Goal: Find specific page/section: Find specific page/section

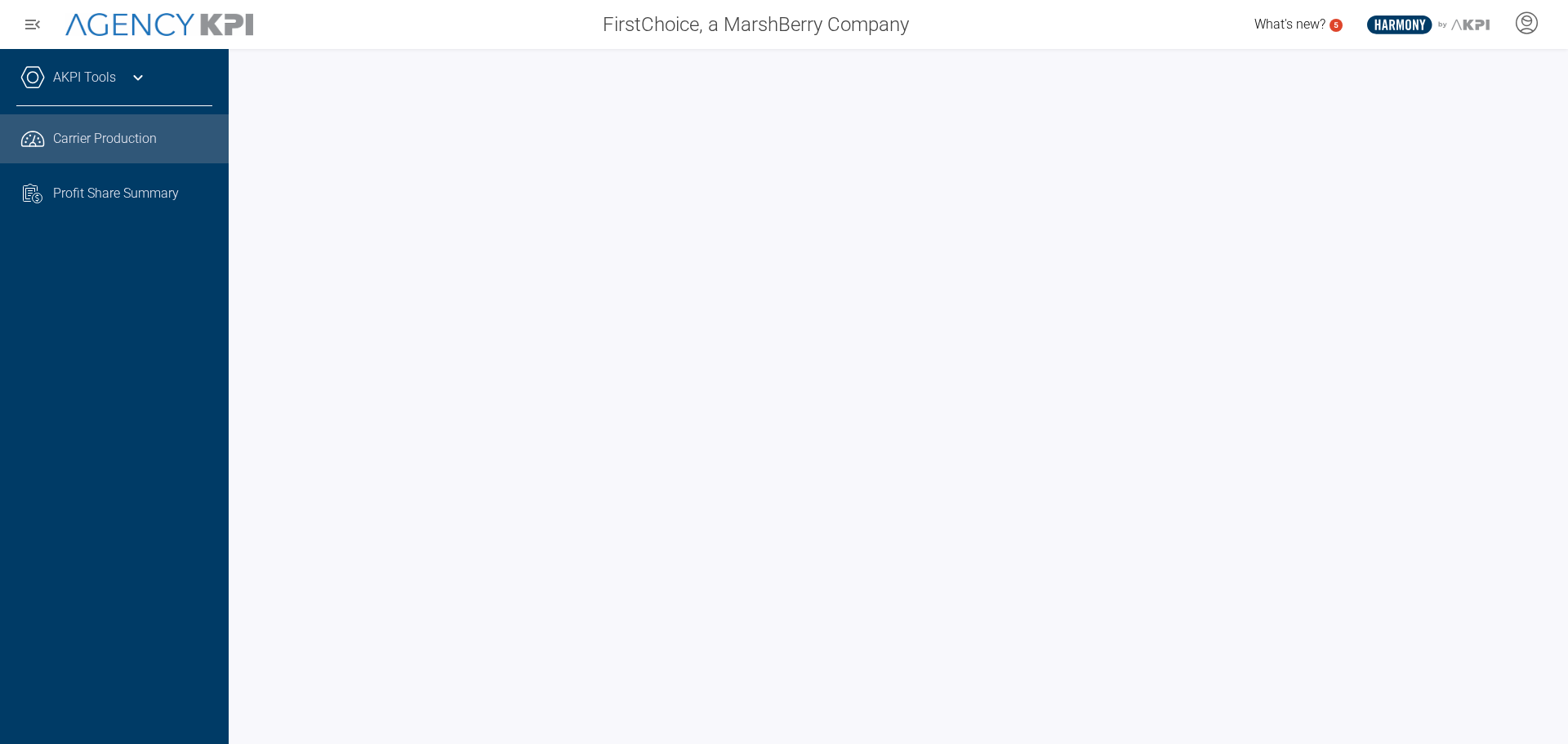
click at [183, 521] on div "AKPI Tools Core Production Data Upload Agency Code Mapping Carrier Data Health …" at bounding box center [114, 396] width 228 height 695
click at [196, 560] on div "AKPI Tools Core Production Data Upload Agency Code Mapping Carrier Data Health …" at bounding box center [114, 396] width 228 height 695
click at [136, 475] on div "AKPI Tools Core Production Data Upload Agency Code Mapping Carrier Data Health …" at bounding box center [114, 396] width 228 height 695
click at [150, 392] on div "AKPI Tools Core Production Data Upload Agency Code Mapping Carrier Data Health …" at bounding box center [114, 396] width 228 height 695
click at [38, 369] on div "AKPI Tools Core Production Data Upload Agency Code Mapping Carrier Data Health …" at bounding box center [114, 396] width 228 height 695
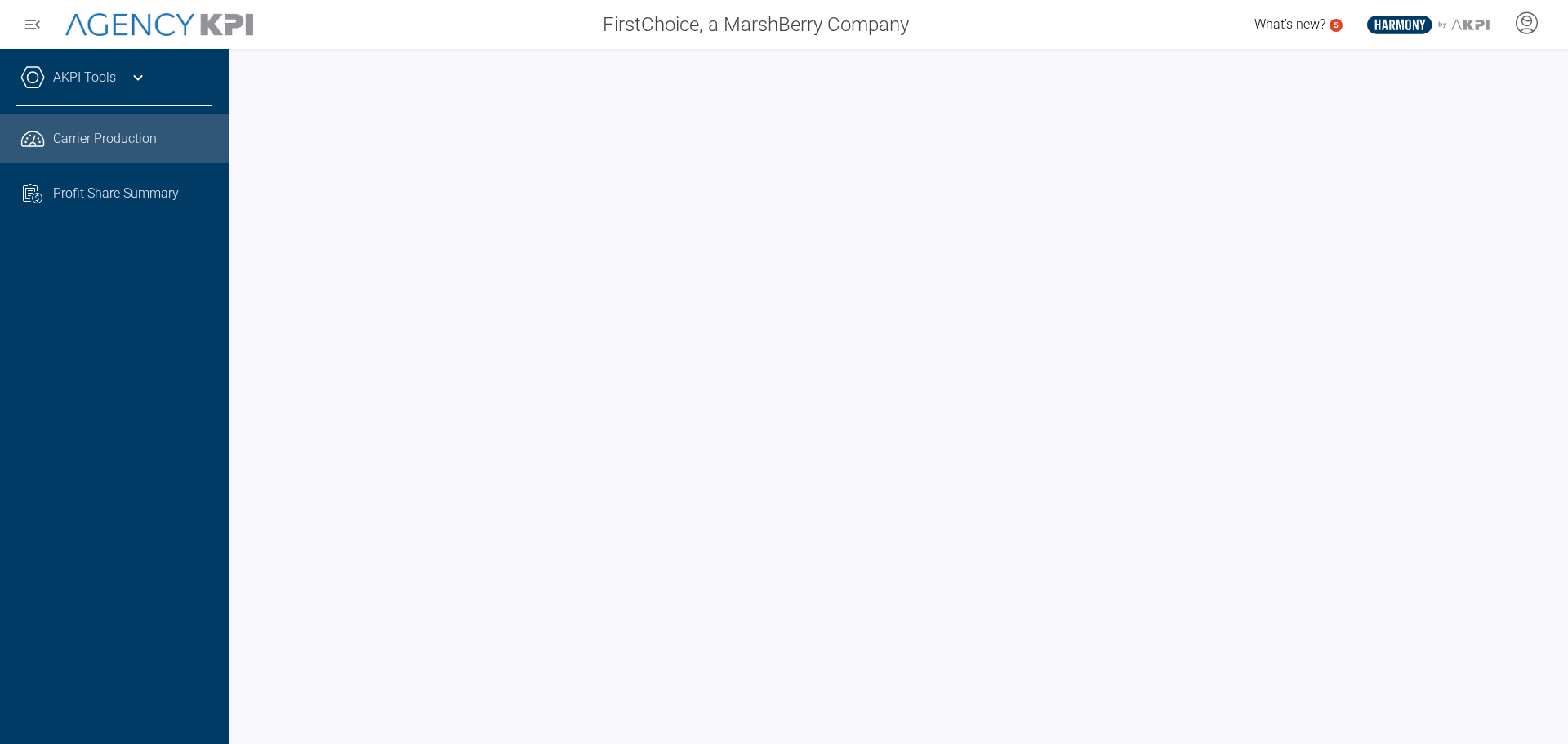
click at [192, 392] on div "AKPI Tools Core Production Data Upload Agency Code Mapping Carrier Data Health …" at bounding box center [114, 396] width 228 height 695
click at [61, 364] on div "AKPI Tools Core Production Data Upload Agency Code Mapping Carrier Data Health …" at bounding box center [114, 396] width 228 height 695
click at [150, 437] on div "AKPI Tools Core Production Data Upload Agency Code Mapping Carrier Data Health …" at bounding box center [114, 396] width 228 height 695
click at [217, 472] on div "AKPI Tools Core Production Data Upload Agency Code Mapping Carrier Data Health …" at bounding box center [114, 396] width 228 height 695
click at [167, 407] on div "AKPI Tools Core Production Data Upload Agency Code Mapping Carrier Data Health …" at bounding box center [114, 396] width 228 height 695
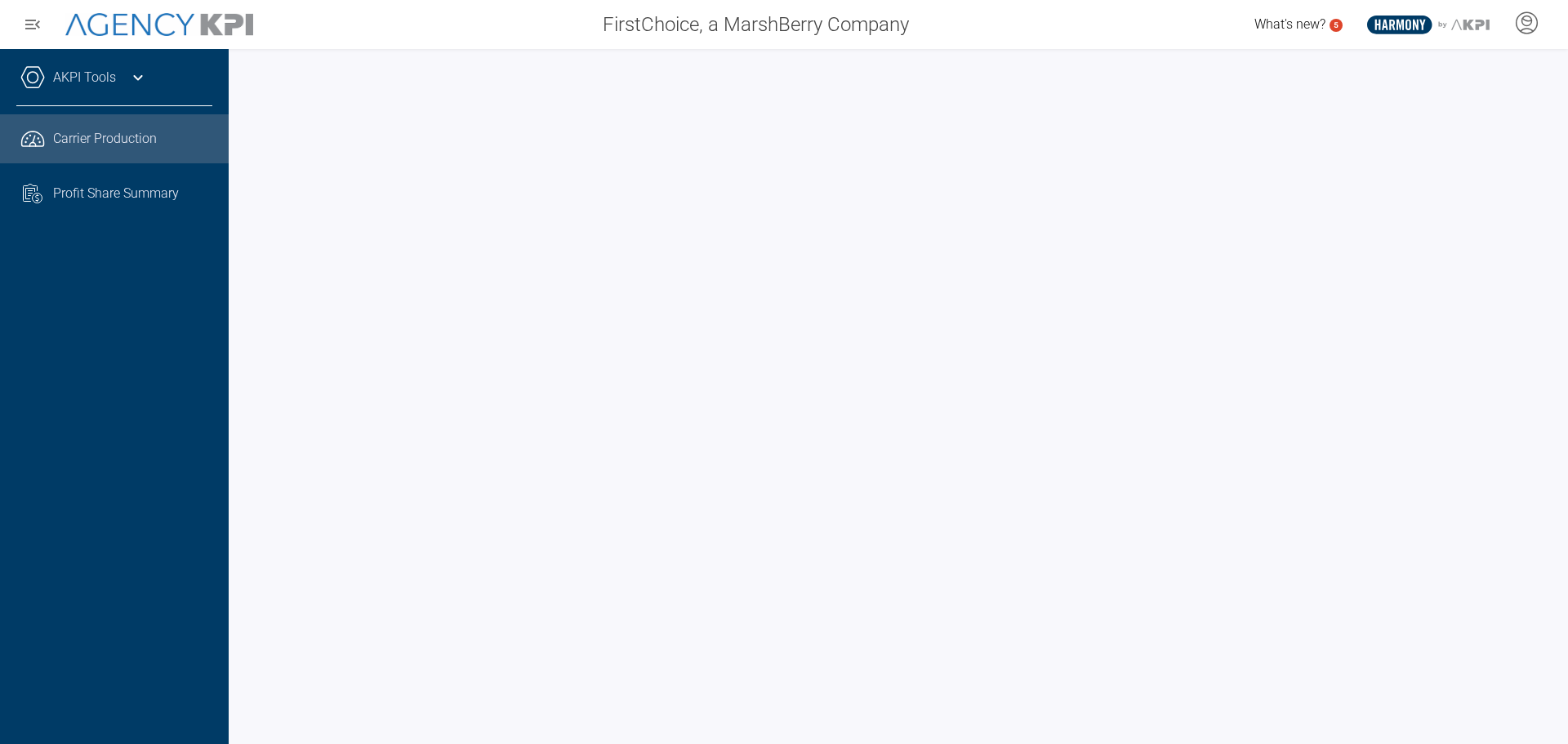
click at [123, 467] on div "AKPI Tools Core Production Data Upload Agency Code Mapping Carrier Data Health …" at bounding box center [114, 396] width 228 height 695
click at [187, 543] on div "AKPI Tools Core Production Data Upload Agency Code Mapping Carrier Data Health …" at bounding box center [114, 396] width 228 height 695
click at [139, 461] on div "AKPI Tools Core Production Data Upload Agency Code Mapping Carrier Data Health …" at bounding box center [114, 396] width 228 height 695
click at [148, 472] on div "AKPI Tools Core Production Data Upload Agency Code Mapping Carrier Data Health …" at bounding box center [114, 396] width 228 height 695
click at [190, 559] on div "AKPI Tools Core Production Data Upload Agency Code Mapping Carrier Data Health …" at bounding box center [114, 396] width 228 height 695
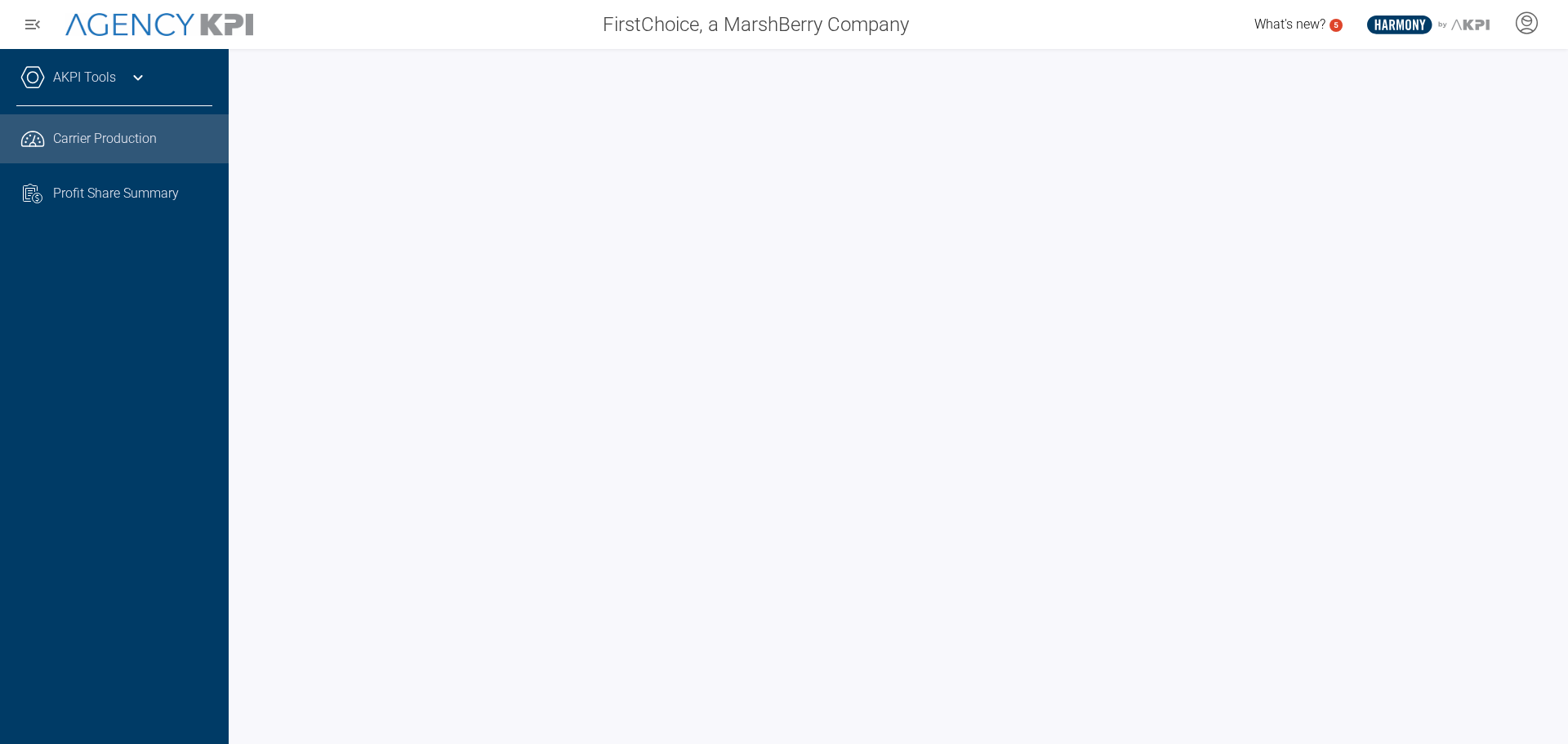
click at [150, 519] on div "AKPI Tools Core Production Data Upload Agency Code Mapping Carrier Data Health …" at bounding box center [114, 396] width 228 height 695
click at [237, 526] on div at bounding box center [897, 396] width 1339 height 695
click at [216, 547] on div "AKPI Tools Core Production Data Upload Agency Code Mapping Carrier Data Health …" at bounding box center [114, 396] width 228 height 695
click at [170, 386] on div "AKPI Tools Core Production Data Upload Agency Code Mapping Carrier Data Health …" at bounding box center [114, 396] width 228 height 695
click at [196, 490] on div "AKPI Tools Core Production Data Upload Agency Code Mapping Carrier Data Health …" at bounding box center [114, 396] width 228 height 695
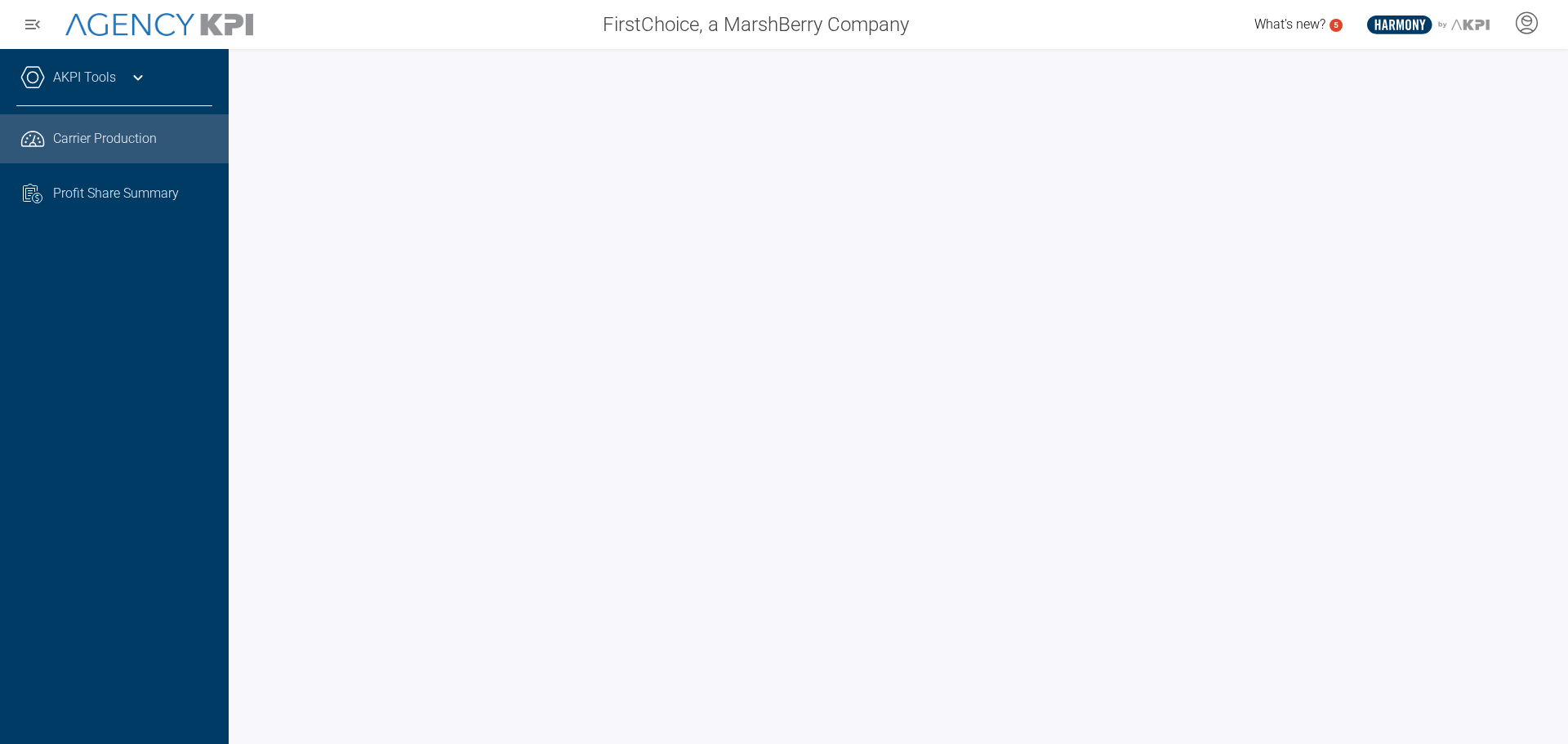
click at [243, 505] on div at bounding box center [897, 396] width 1339 height 695
click at [241, 503] on div at bounding box center [897, 396] width 1339 height 695
